Goal: Information Seeking & Learning: Learn about a topic

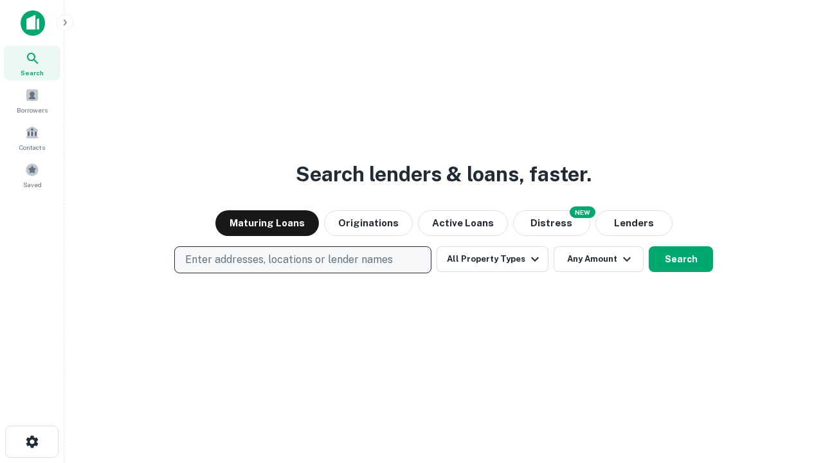
click at [302, 260] on p "Enter addresses, locations or lender names" at bounding box center [289, 259] width 208 height 15
type input "**********"
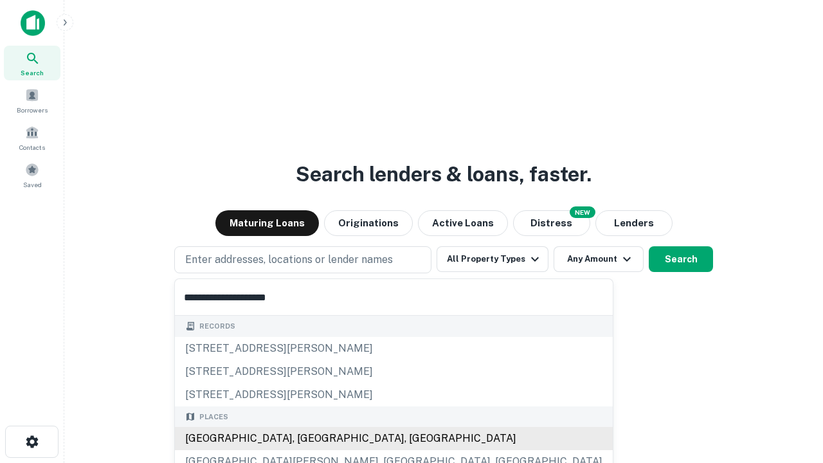
click at [307, 438] on div "[GEOGRAPHIC_DATA], [GEOGRAPHIC_DATA], [GEOGRAPHIC_DATA]" at bounding box center [394, 438] width 438 height 23
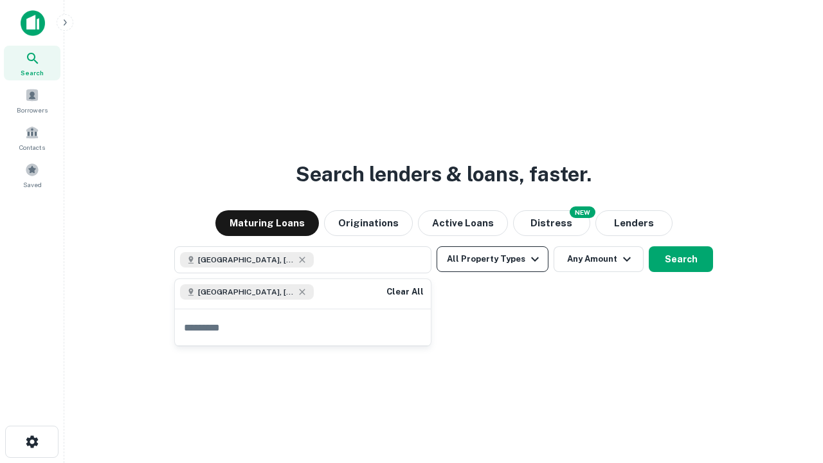
click at [492, 259] on button "All Property Types" at bounding box center [492, 259] width 112 height 26
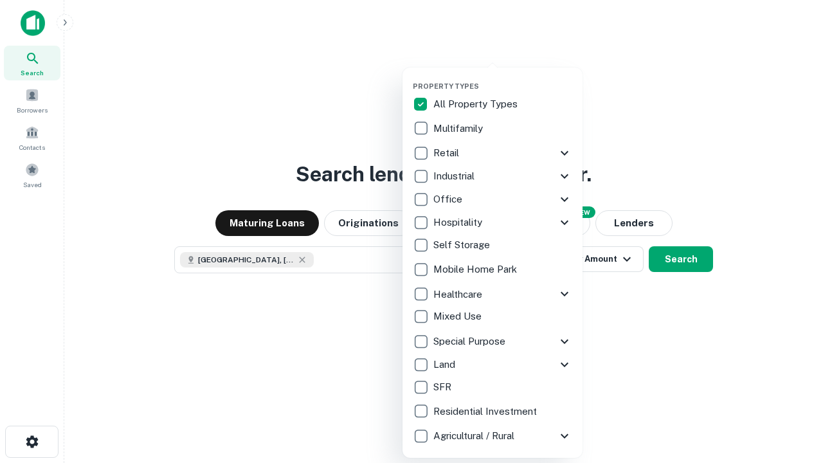
click at [503, 78] on button "button" at bounding box center [503, 78] width 180 height 1
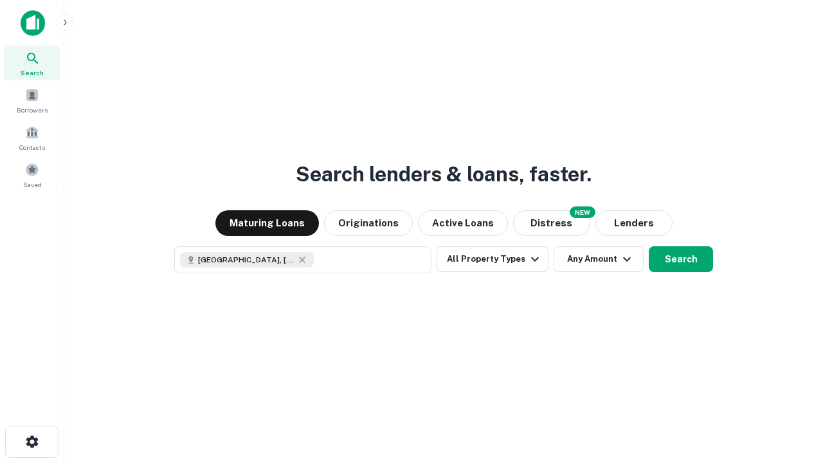
scroll to position [21, 0]
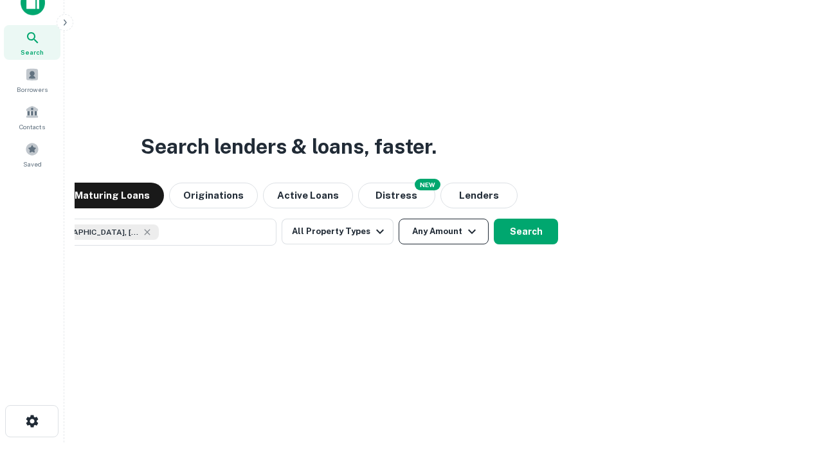
click at [398, 219] on button "Any Amount" at bounding box center [443, 232] width 90 height 26
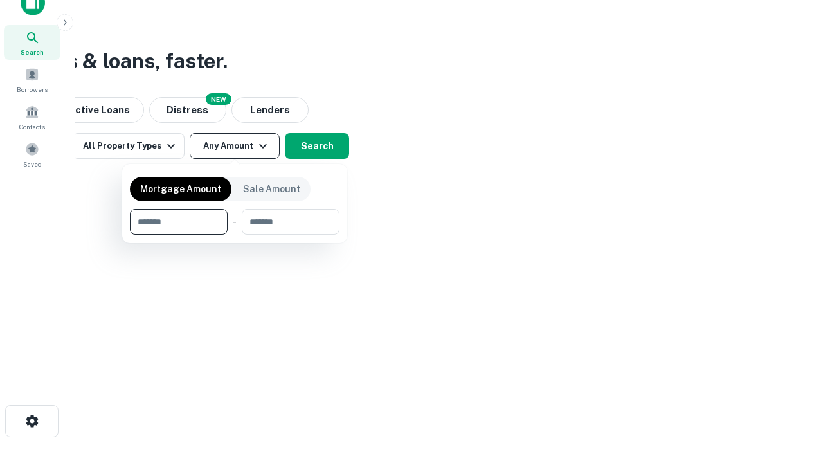
type input "*******"
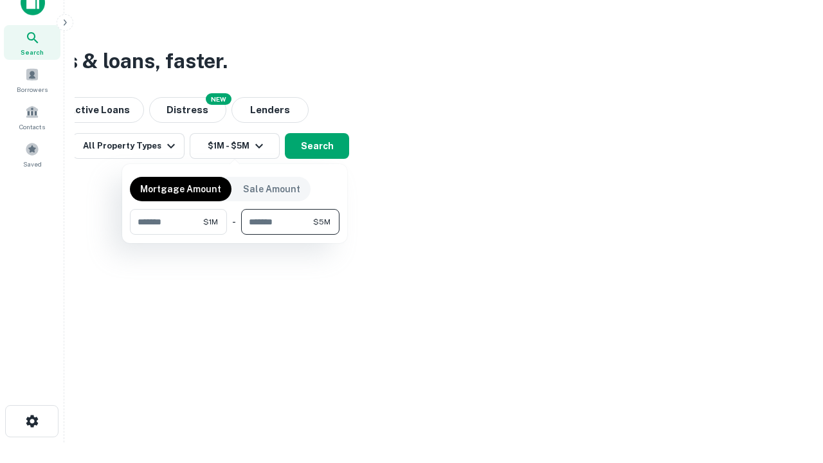
type input "*******"
click at [235, 235] on button "button" at bounding box center [235, 235] width 210 height 1
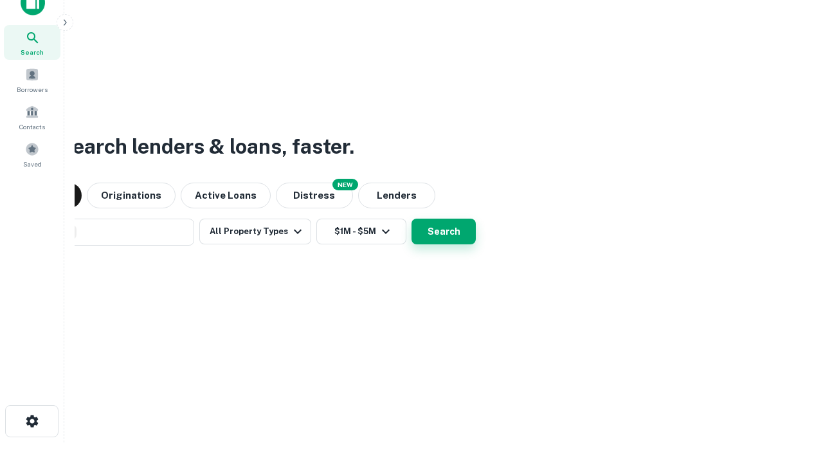
click at [411, 219] on button "Search" at bounding box center [443, 232] width 64 height 26
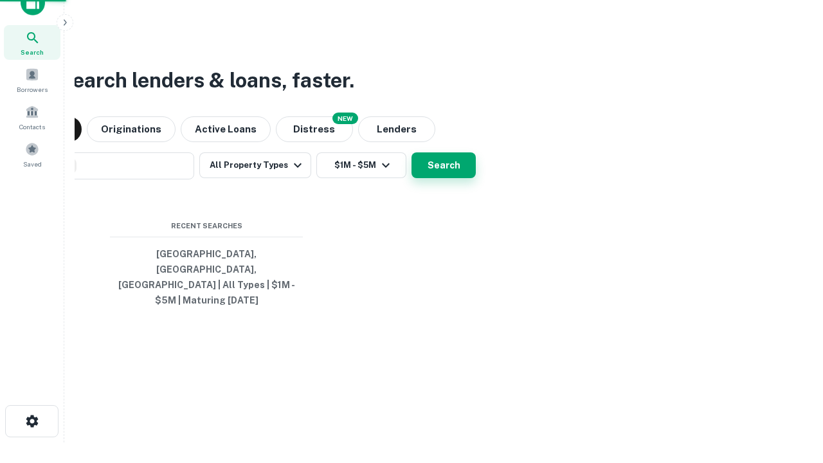
scroll to position [42, 364]
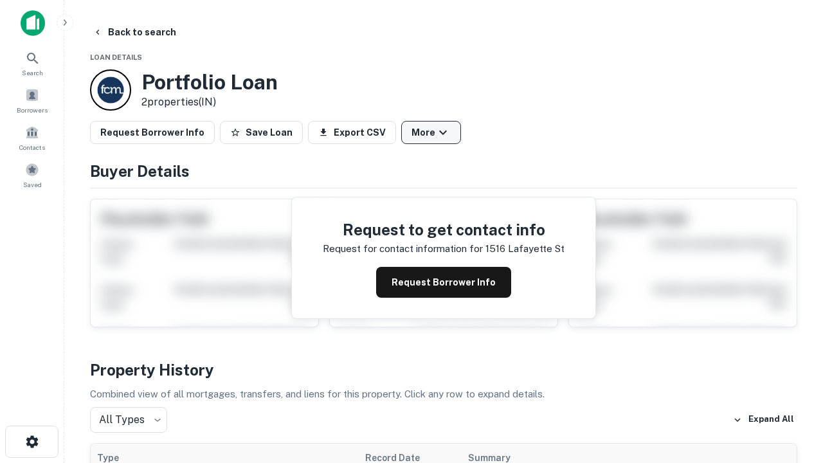
click at [431, 132] on button "More" at bounding box center [431, 132] width 60 height 23
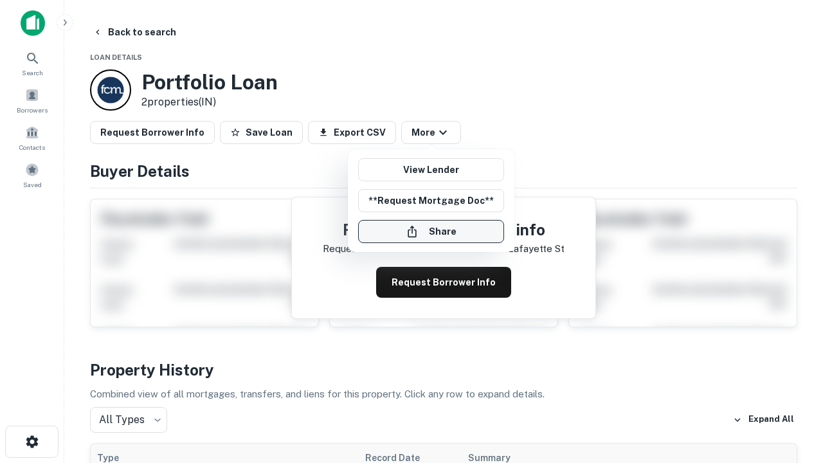
click at [431, 231] on button "Share" at bounding box center [431, 231] width 146 height 23
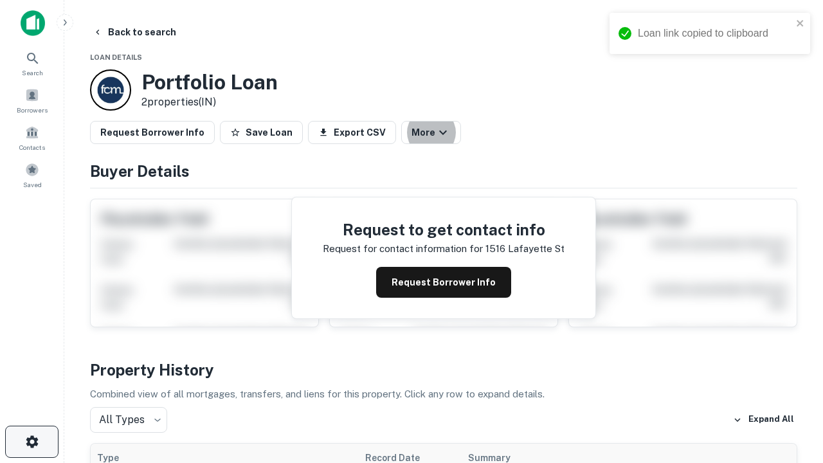
click at [31, 442] on icon "button" at bounding box center [31, 441] width 15 height 15
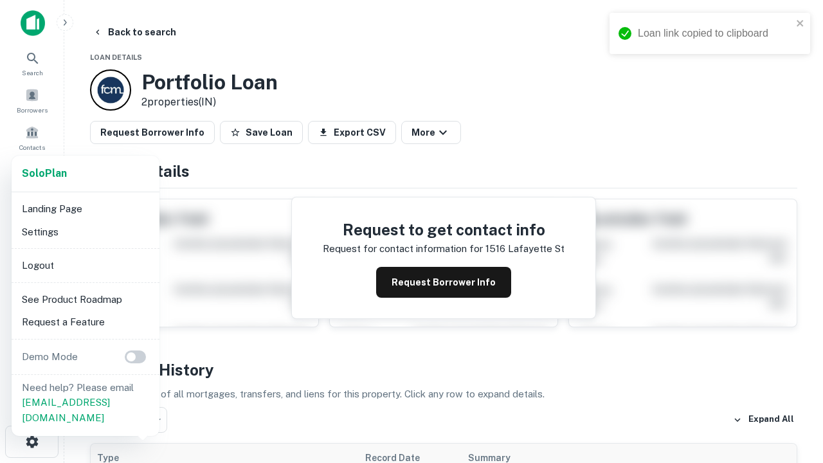
click at [85, 265] on li "Logout" at bounding box center [86, 265] width 138 height 23
